Goal: Task Accomplishment & Management: Manage account settings

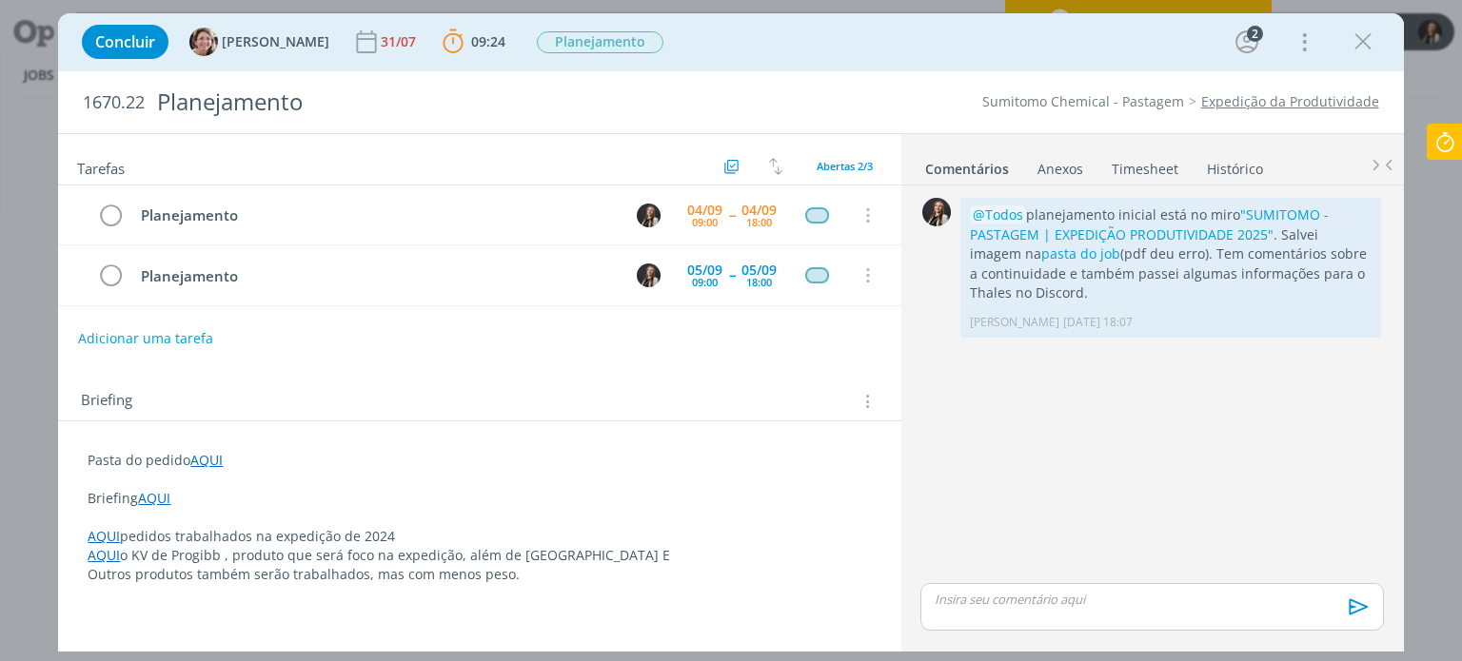
click at [1456, 148] on icon at bounding box center [1444, 142] width 34 height 37
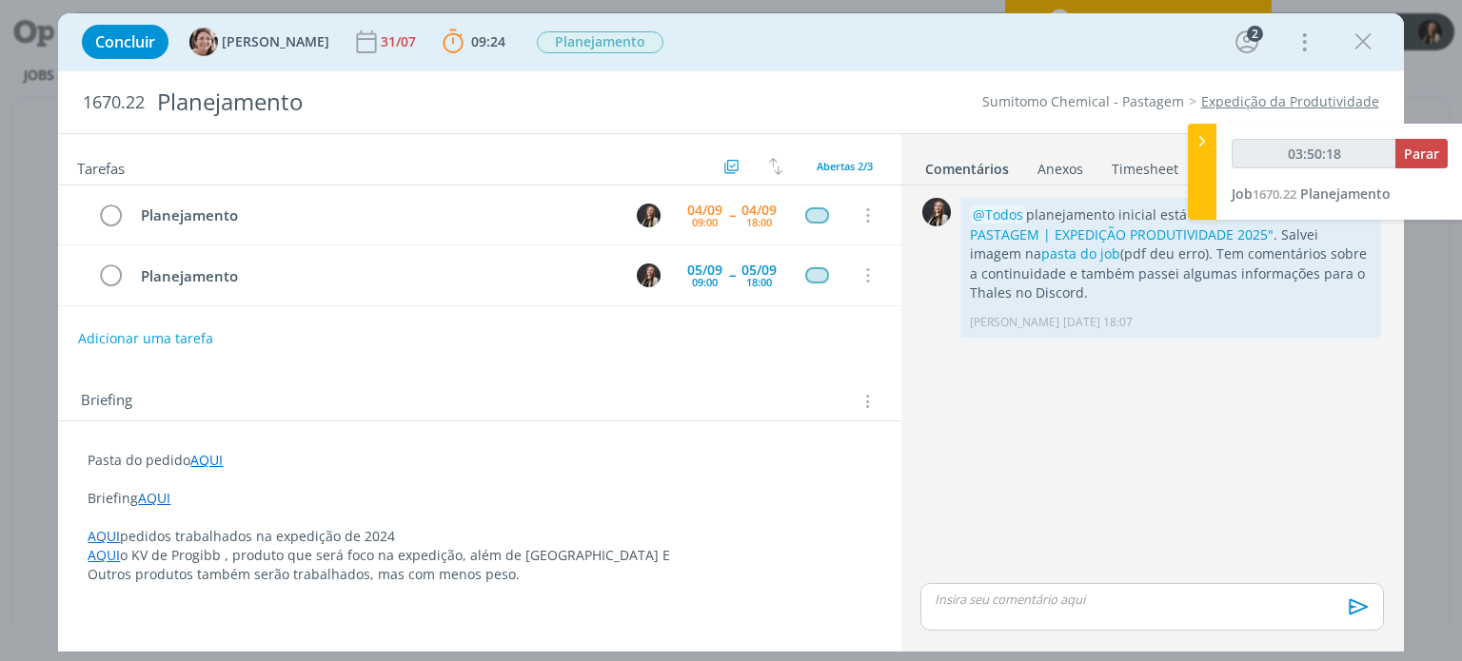
type input "03:50:19"
click at [1426, 150] on span "Parar" at bounding box center [1420, 154] width 35 height 18
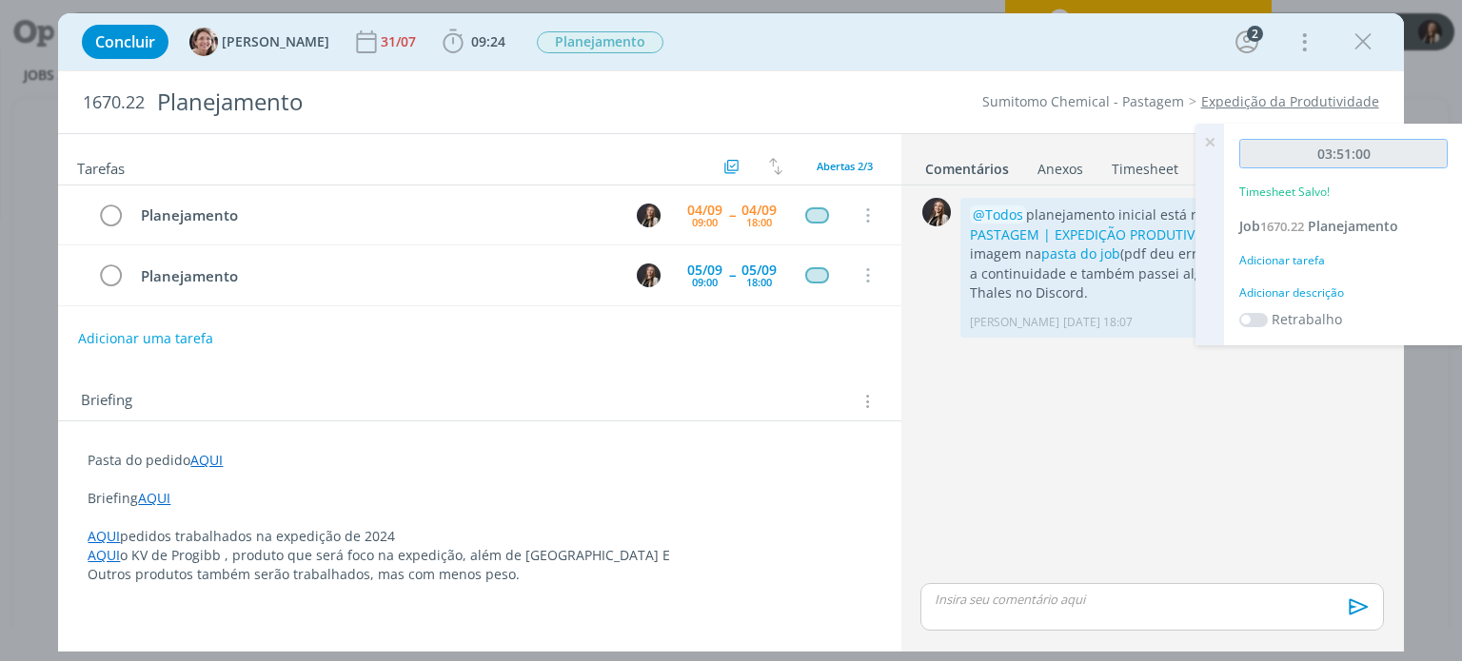
drag, startPoint x: 1324, startPoint y: 156, endPoint x: 1350, endPoint y: 155, distance: 26.7
click at [1350, 155] on input "03:51:00" at bounding box center [1343, 153] width 208 height 29
click at [1204, 138] on icon at bounding box center [1209, 142] width 34 height 37
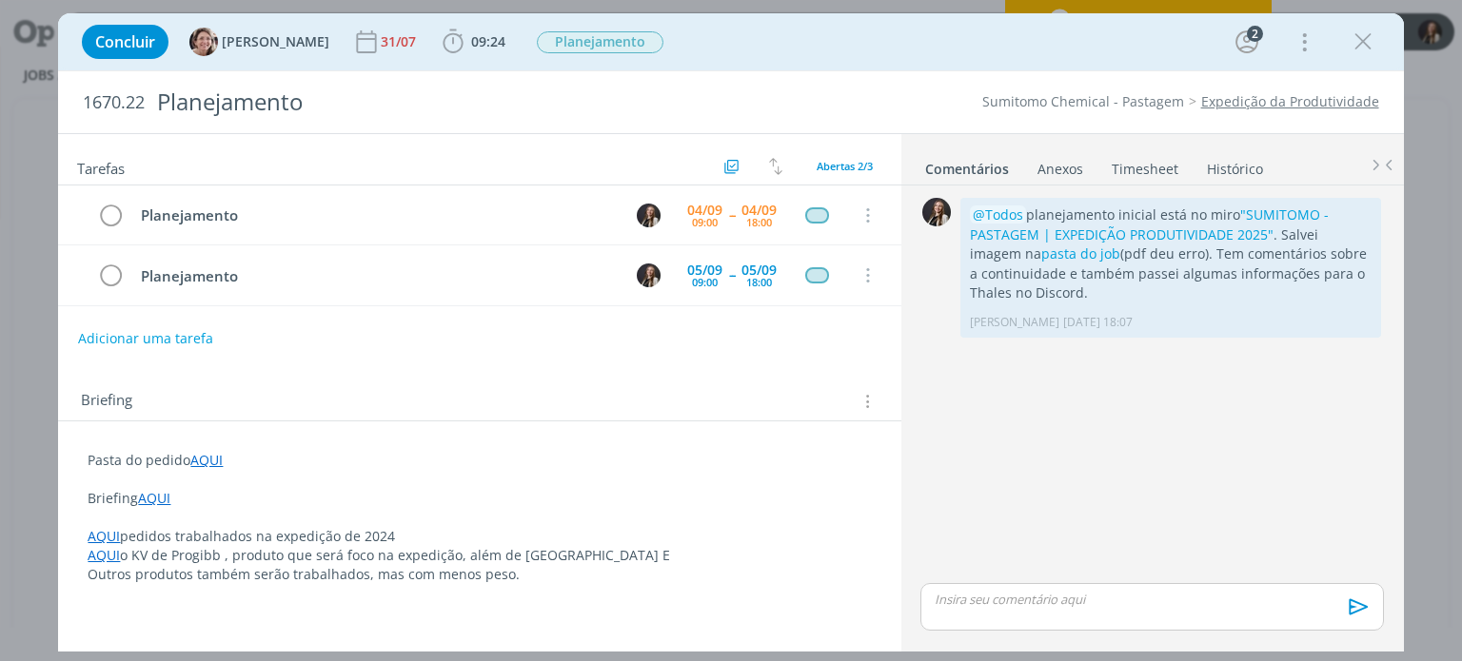
click at [1154, 166] on link "Timesheet" at bounding box center [1144, 165] width 69 height 28
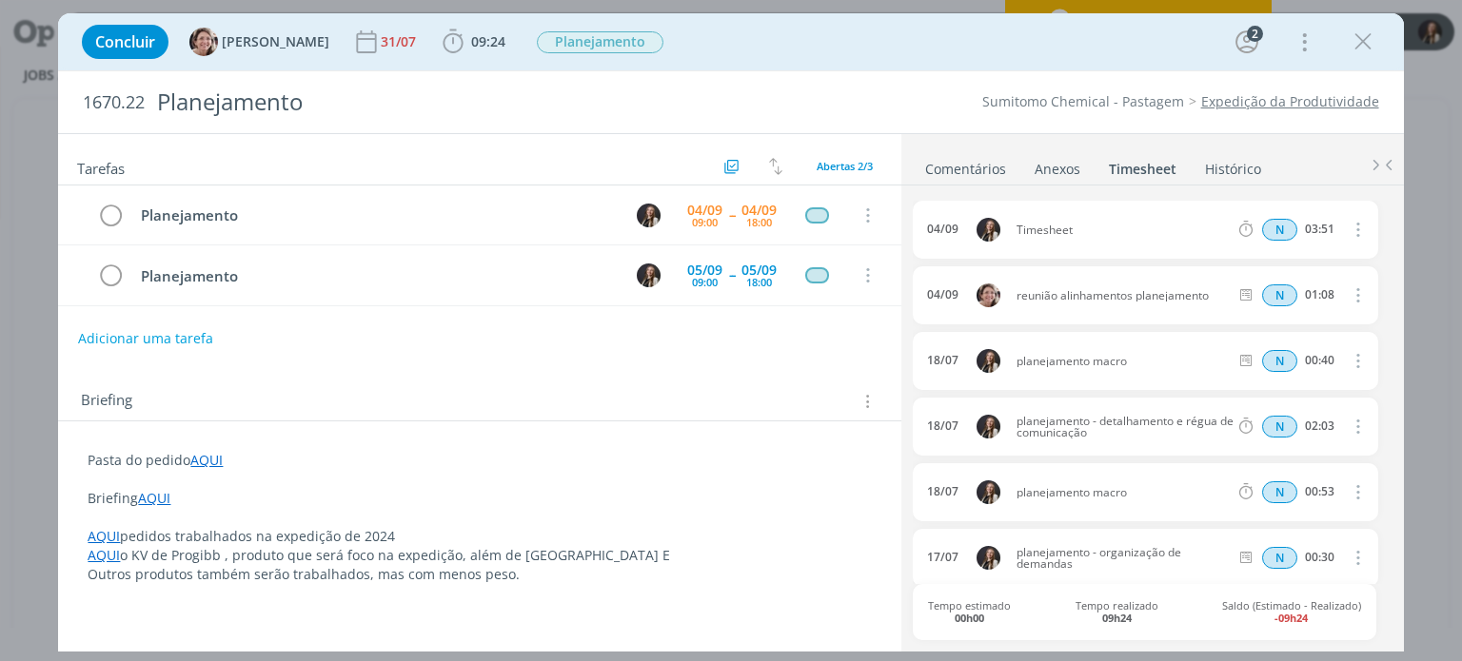
click at [1345, 231] on icon "dialog" at bounding box center [1355, 229] width 21 height 23
click at [1292, 285] on link "Editar" at bounding box center [1302, 292] width 150 height 30
drag, startPoint x: 1298, startPoint y: 224, endPoint x: 1343, endPoint y: 226, distance: 44.8
click at [1343, 226] on div "N 03:51" at bounding box center [1360, 230] width 259 height 24
type input "02:45"
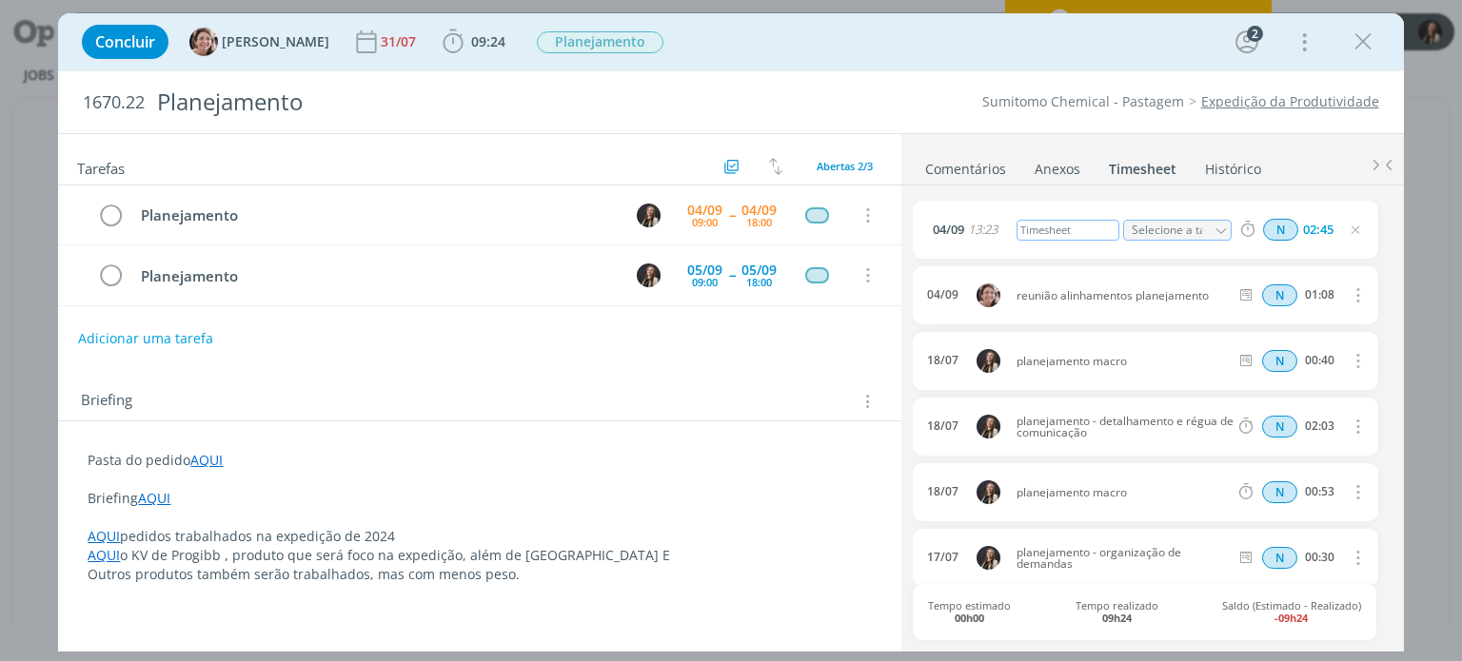
click at [1090, 226] on div "Timesheet" at bounding box center [1067, 230] width 103 height 21
drag, startPoint x: 1091, startPoint y: 226, endPoint x: 943, endPoint y: 238, distance: 149.0
click at [915, 246] on div "04/09 13:23 Timesheet Selecione a tarefa N 02:45" at bounding box center [1145, 230] width 464 height 58
click at [471, 48] on span "12:09" at bounding box center [488, 41] width 34 height 18
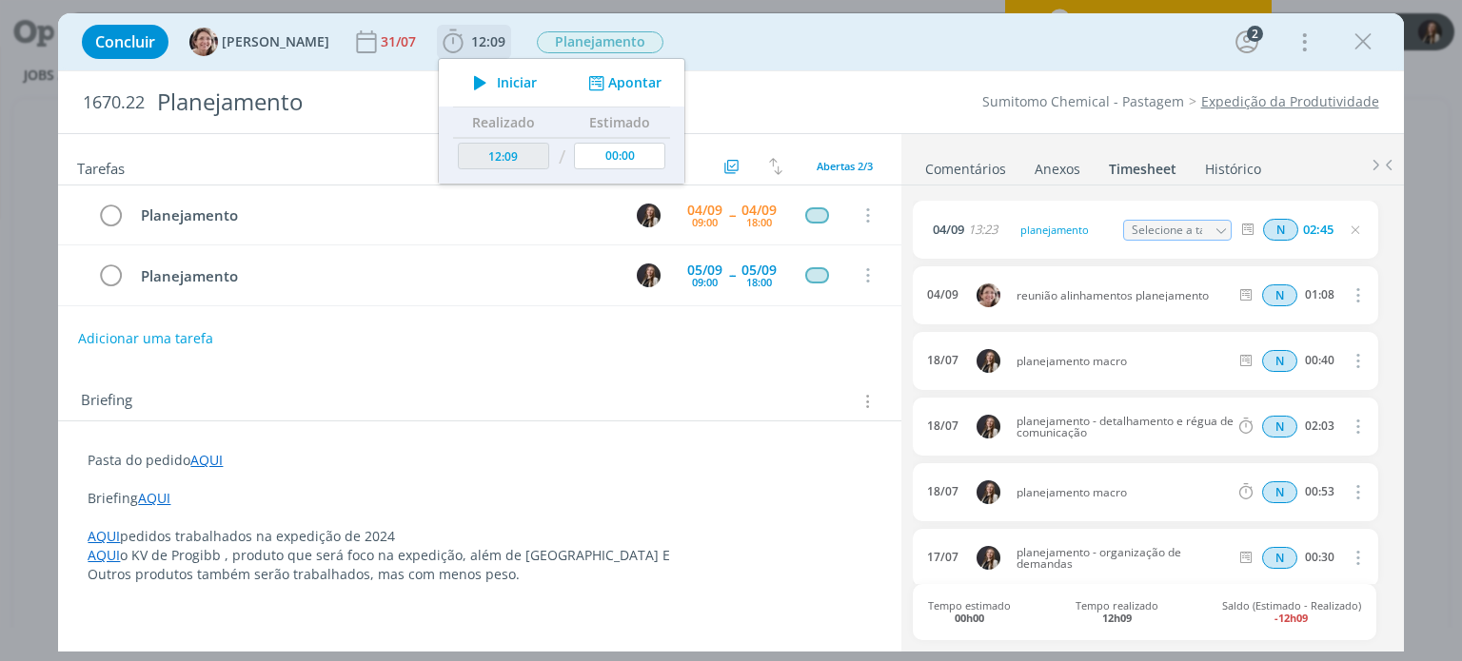
click at [467, 87] on icon "dialog" at bounding box center [479, 82] width 33 height 25
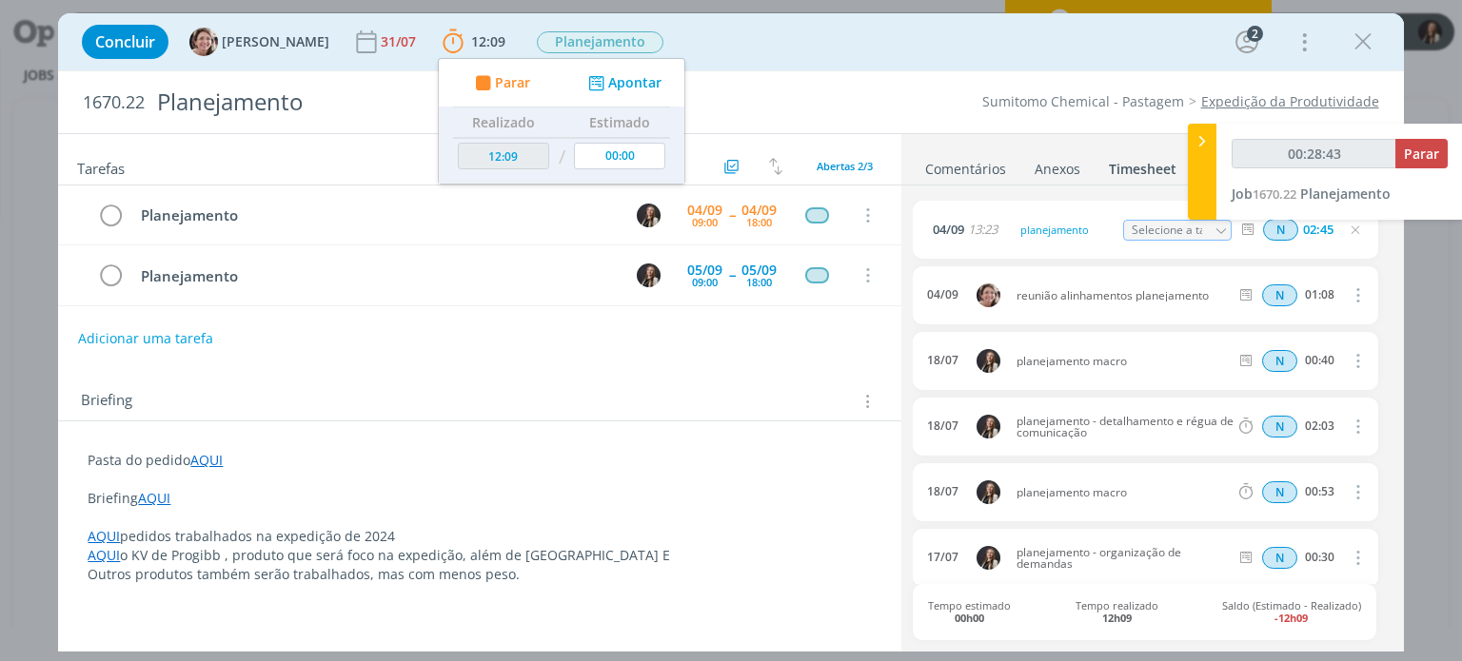
type input "00:29:43"
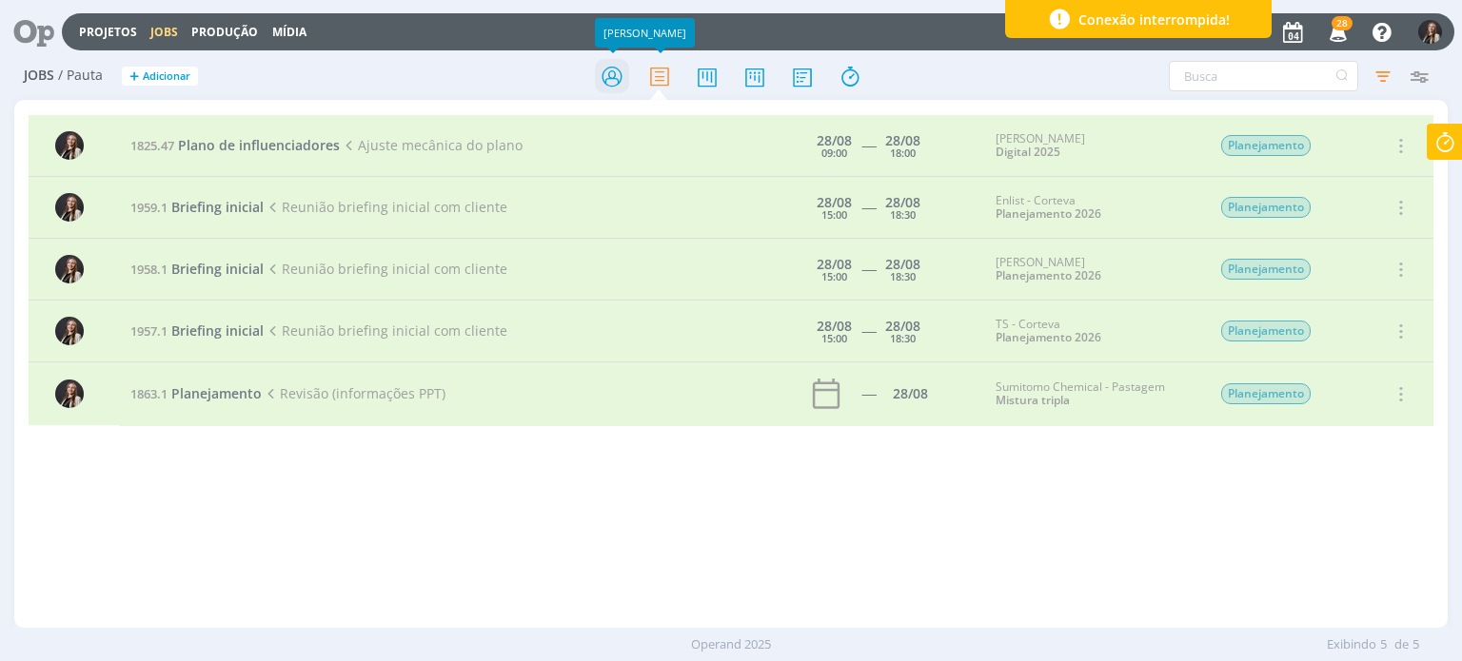
click at [624, 78] on icon at bounding box center [612, 76] width 34 height 37
